Goal: Obtain resource: Download file/media

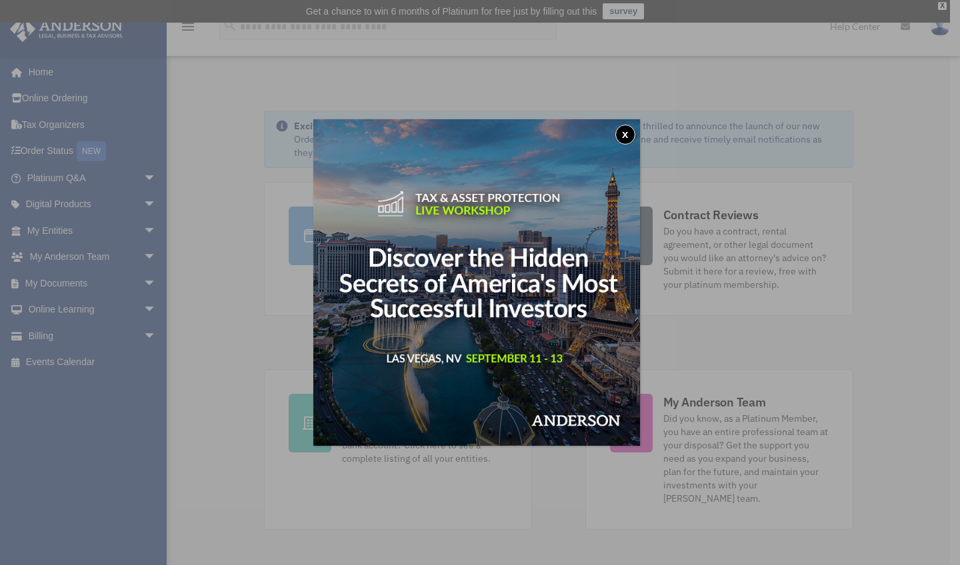
click at [625, 135] on button "x" at bounding box center [625, 135] width 20 height 20
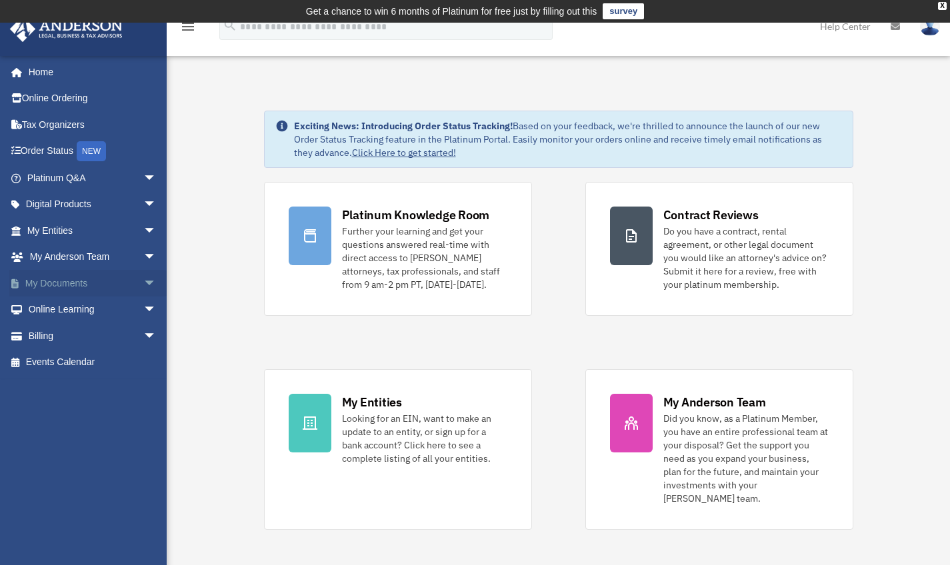
click at [143, 278] on span "arrow_drop_down" at bounding box center [156, 283] width 27 height 27
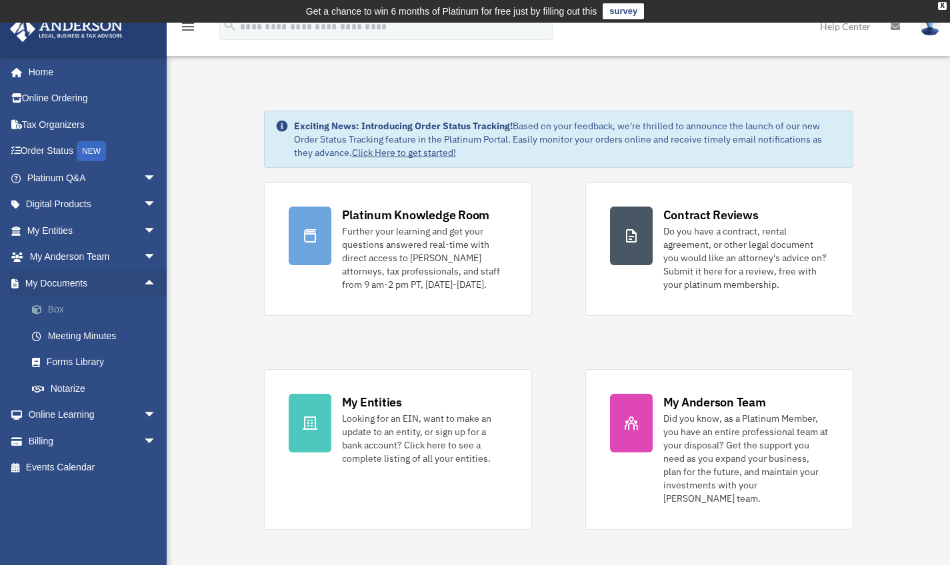
click at [70, 307] on link "Box" at bounding box center [98, 310] width 158 height 27
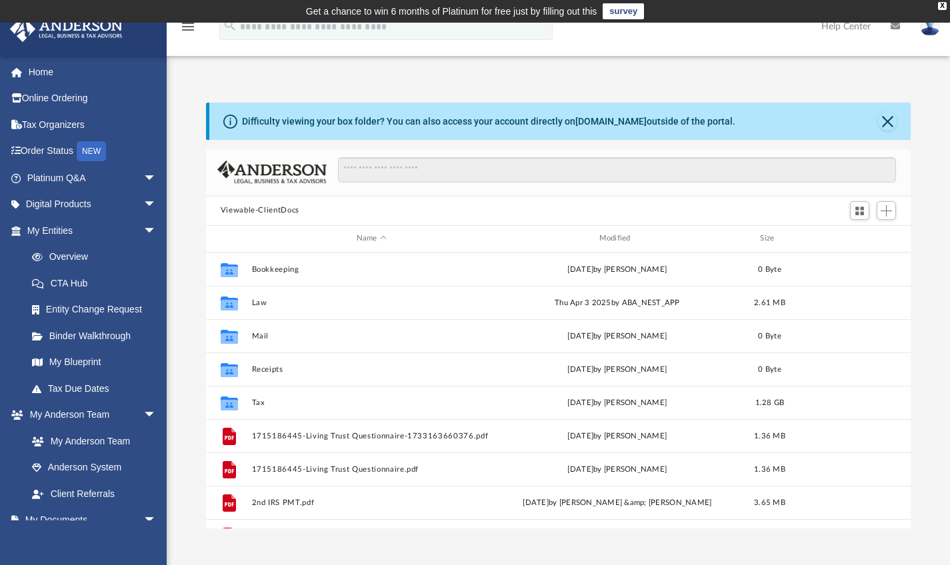
scroll to position [11, 11]
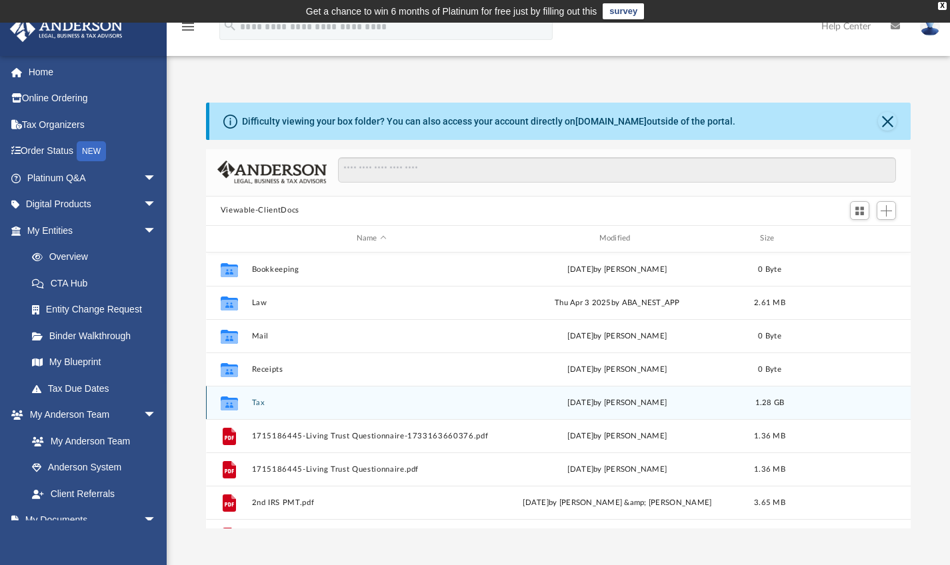
click at [252, 405] on button "Tax" at bounding box center [371, 402] width 240 height 9
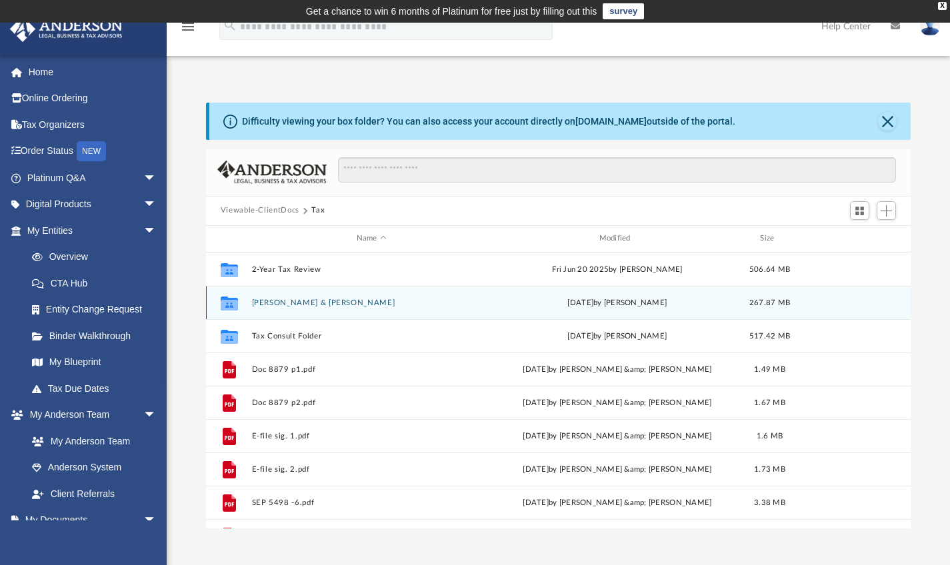
click at [289, 308] on div "Collaborated [PERSON_NAME] & [PERSON_NAME][DATE] by [PERSON_NAME] 267.87 MB" at bounding box center [558, 302] width 705 height 33
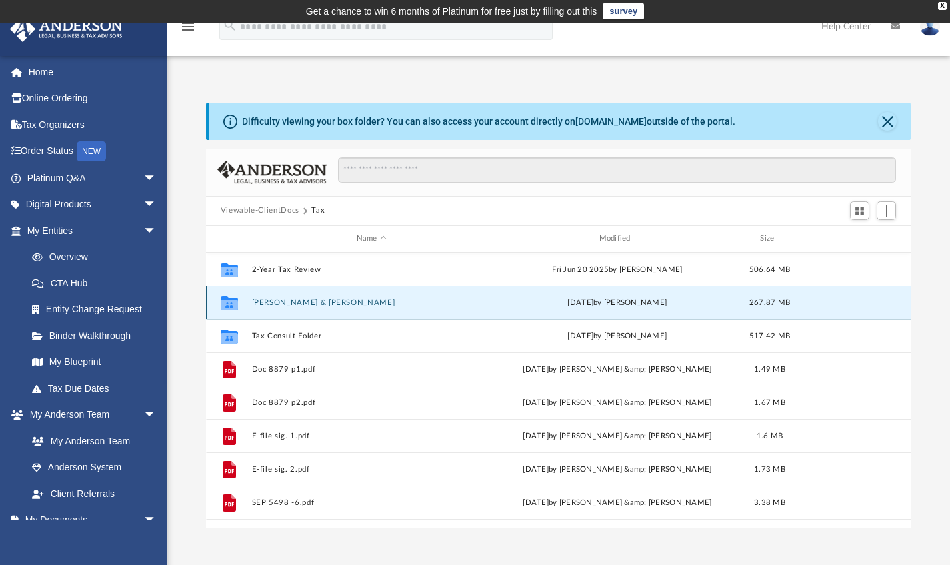
click at [807, 307] on div "Collaborated [PERSON_NAME] & [PERSON_NAME][DATE] by [PERSON_NAME] 267.87 MB" at bounding box center [558, 302] width 705 height 33
click at [668, 305] on div "[DATE] by [PERSON_NAME]" at bounding box center [617, 303] width 240 height 12
click at [751, 313] on div "Collaborated [PERSON_NAME] & [PERSON_NAME][DATE] by [PERSON_NAME] 267.87 MB" at bounding box center [558, 302] width 705 height 33
click at [802, 313] on div "Collaborated [PERSON_NAME] & [PERSON_NAME][DATE] by [PERSON_NAME] 267.87 MB" at bounding box center [558, 302] width 705 height 33
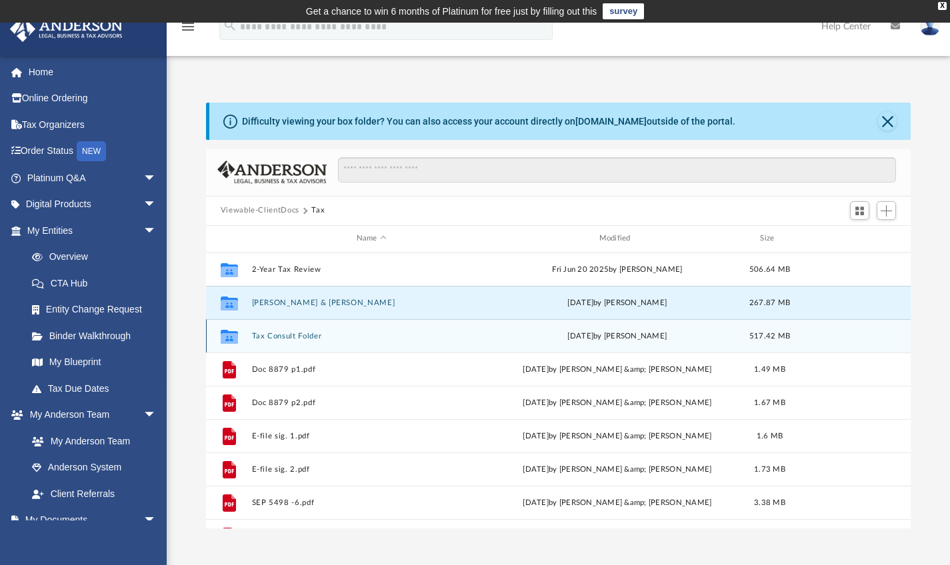
click at [805, 336] on div "Collaborated Folder Tax Consult Folder [DATE] by [PERSON_NAME] 517.42 MB" at bounding box center [558, 335] width 705 height 33
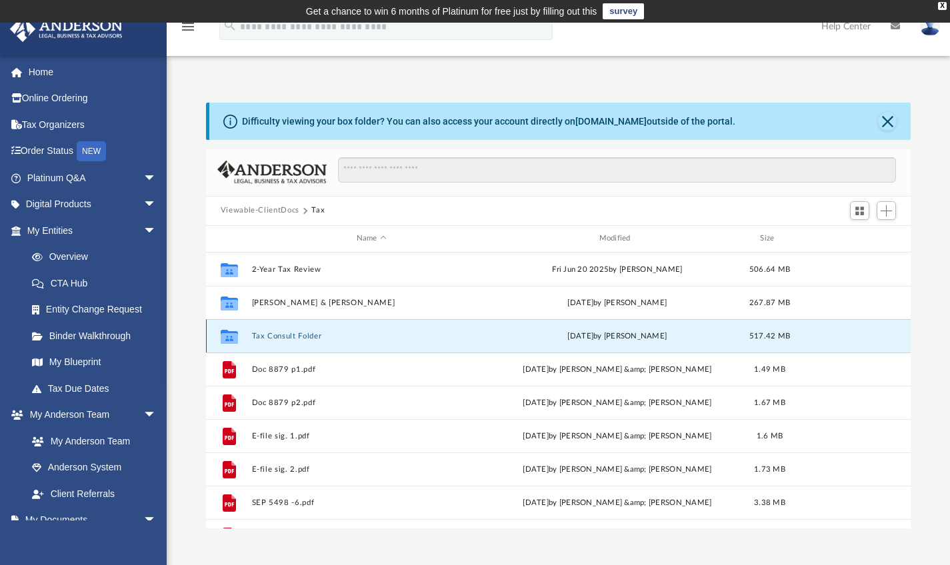
click at [805, 337] on div "Collaborated Folder Tax Consult Folder [DATE] by [PERSON_NAME] 517.42 MB" at bounding box center [558, 335] width 705 height 33
click at [231, 333] on icon "grid" at bounding box center [229, 336] width 17 height 14
click at [231, 333] on icon "grid" at bounding box center [229, 338] width 17 height 11
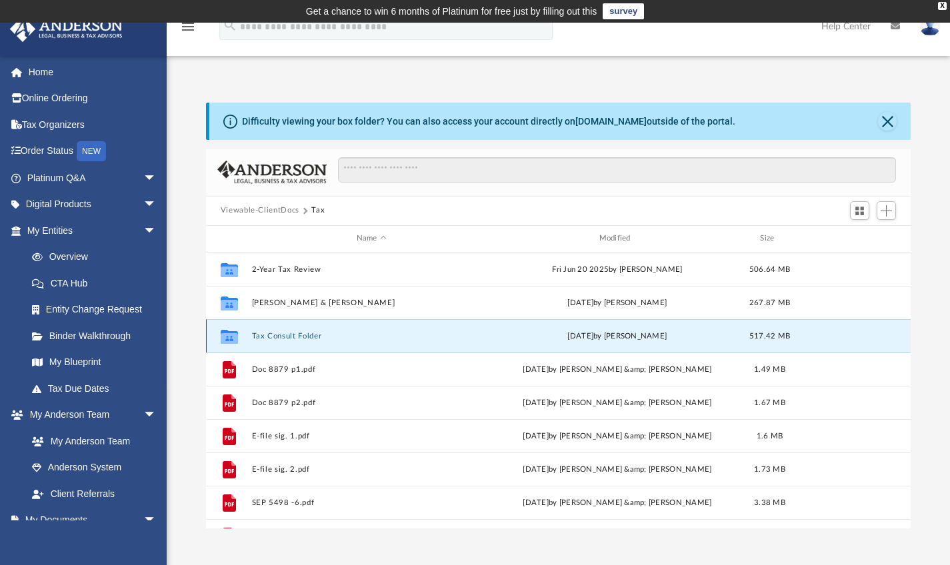
click at [231, 333] on icon "grid" at bounding box center [229, 338] width 17 height 11
click at [723, 333] on div "[DATE] by [PERSON_NAME]" at bounding box center [617, 336] width 240 height 12
click at [853, 340] on div "Collaborated Folder Tax Consult Folder [DATE] by [PERSON_NAME] 517.42 MB" at bounding box center [558, 335] width 705 height 33
click at [857, 322] on div "Collaborated Folder Tax Consult Folder [DATE] by [PERSON_NAME] 517.42 MB" at bounding box center [558, 335] width 705 height 33
click at [893, 339] on div "Collaborated Folder Tax Consult Folder [DATE] by [PERSON_NAME] 517.42 MB" at bounding box center [558, 335] width 705 height 33
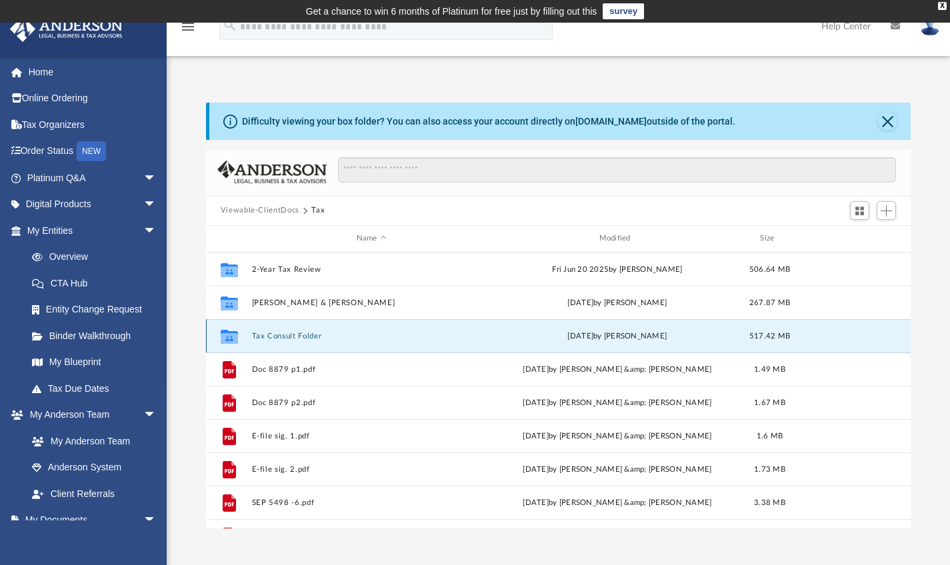
click at [770, 339] on span "517.42 MB" at bounding box center [769, 335] width 41 height 7
drag, startPoint x: 770, startPoint y: 341, endPoint x: 719, endPoint y: 339, distance: 51.4
click at [770, 339] on span "517.42 MB" at bounding box center [769, 335] width 41 height 7
click at [684, 337] on div "[DATE] by [PERSON_NAME]" at bounding box center [617, 336] width 240 height 12
click at [665, 336] on div "[DATE] by [PERSON_NAME]" at bounding box center [617, 336] width 240 height 12
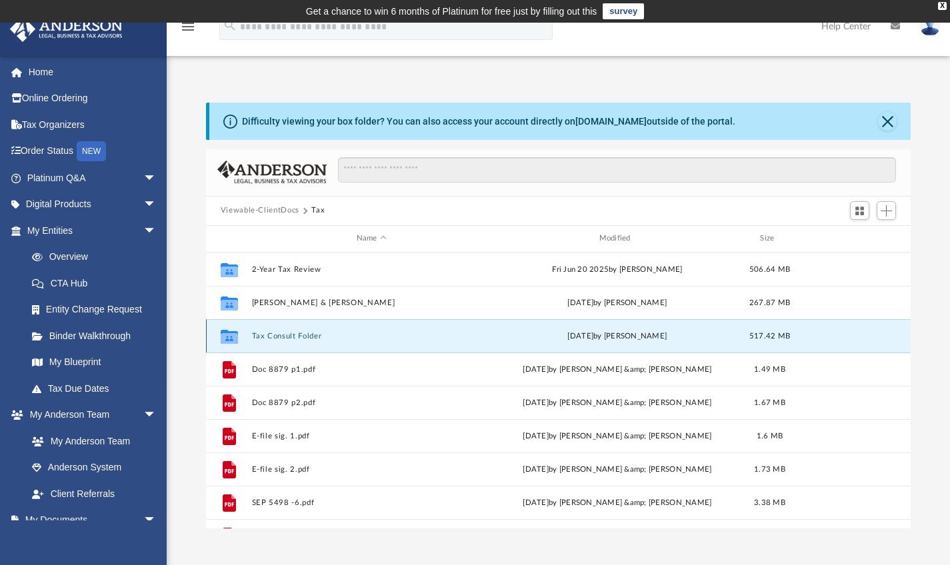
click at [283, 338] on button "Tax Consult Folder" at bounding box center [371, 335] width 240 height 9
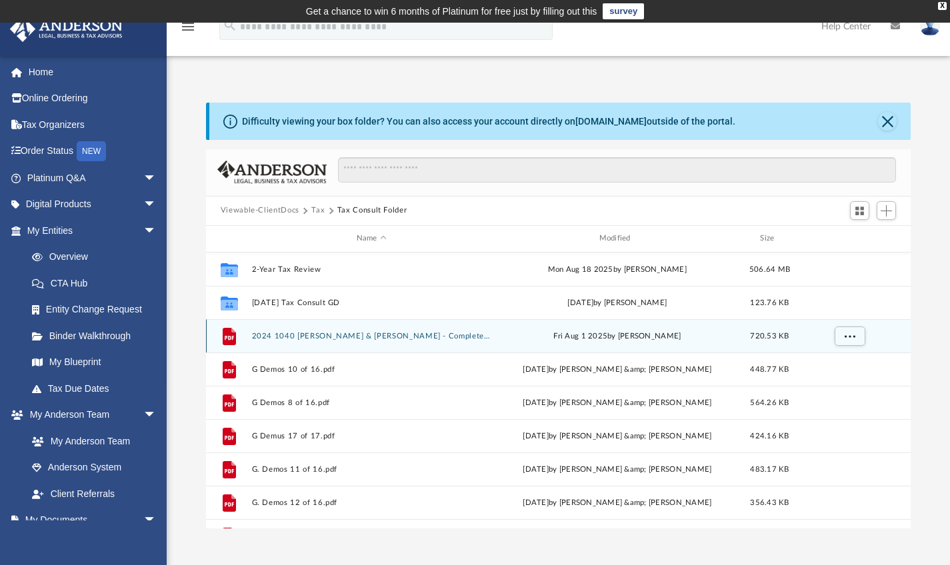
click at [283, 338] on button "2024 1040 [PERSON_NAME] & [PERSON_NAME] - Completed Copy.pdf" at bounding box center [371, 335] width 240 height 9
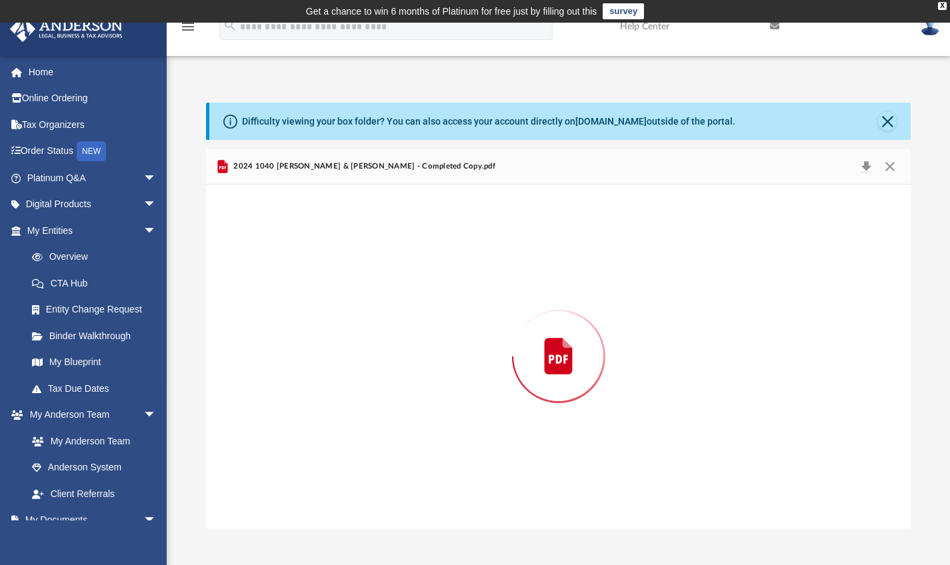
click at [283, 338] on div "Preview" at bounding box center [558, 357] width 705 height 344
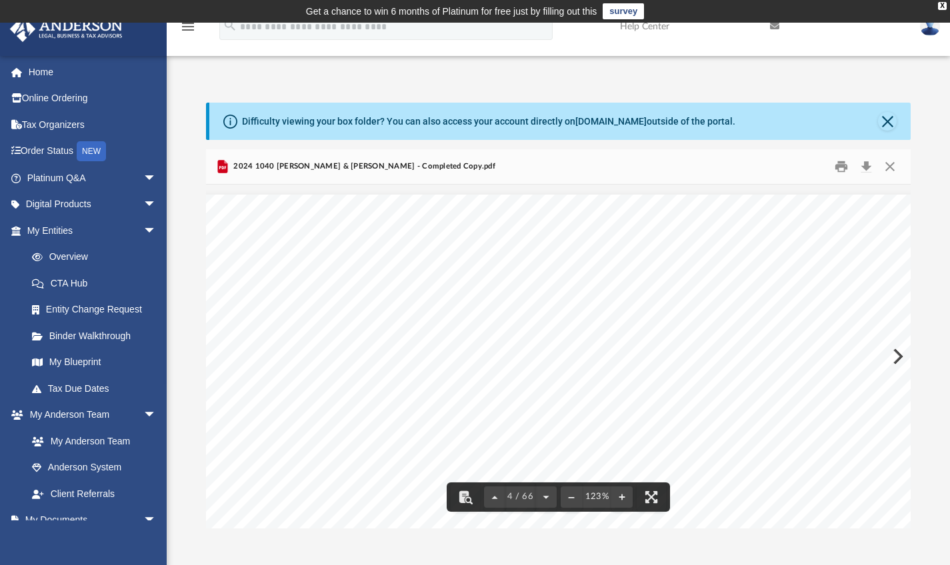
scroll to position [2656, 170]
